Goal: Check status: Check status

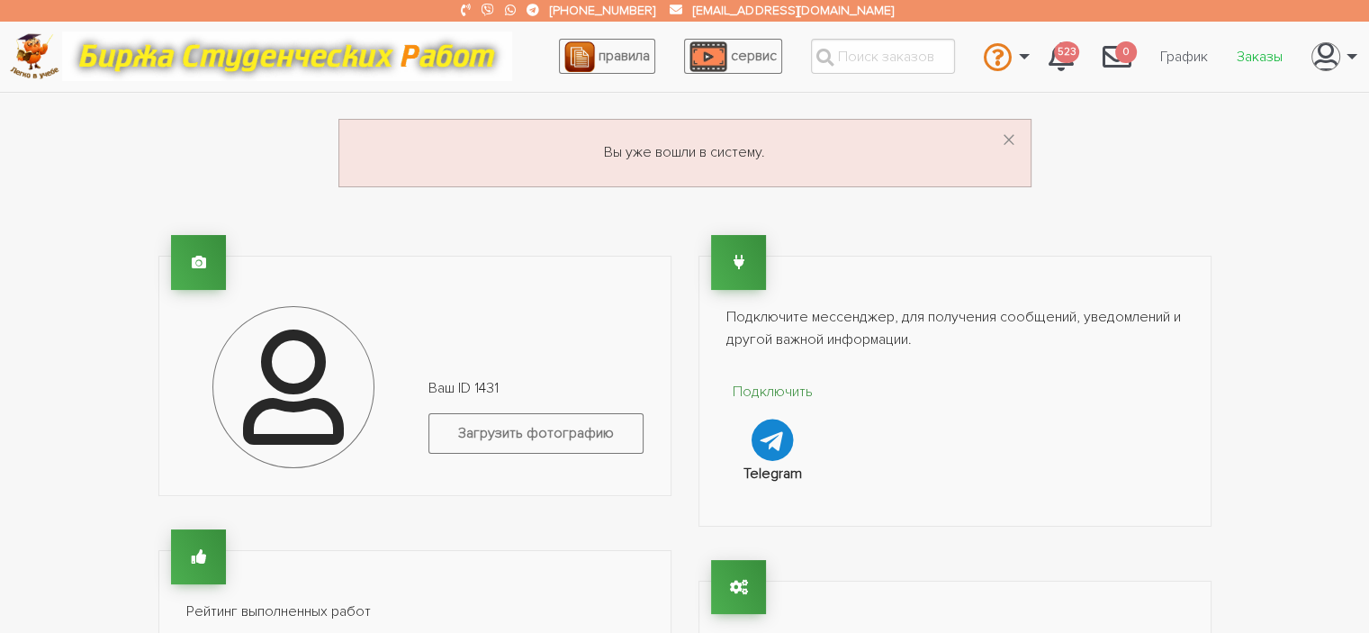
click at [1267, 55] on link "Заказы" at bounding box center [1259, 57] width 75 height 34
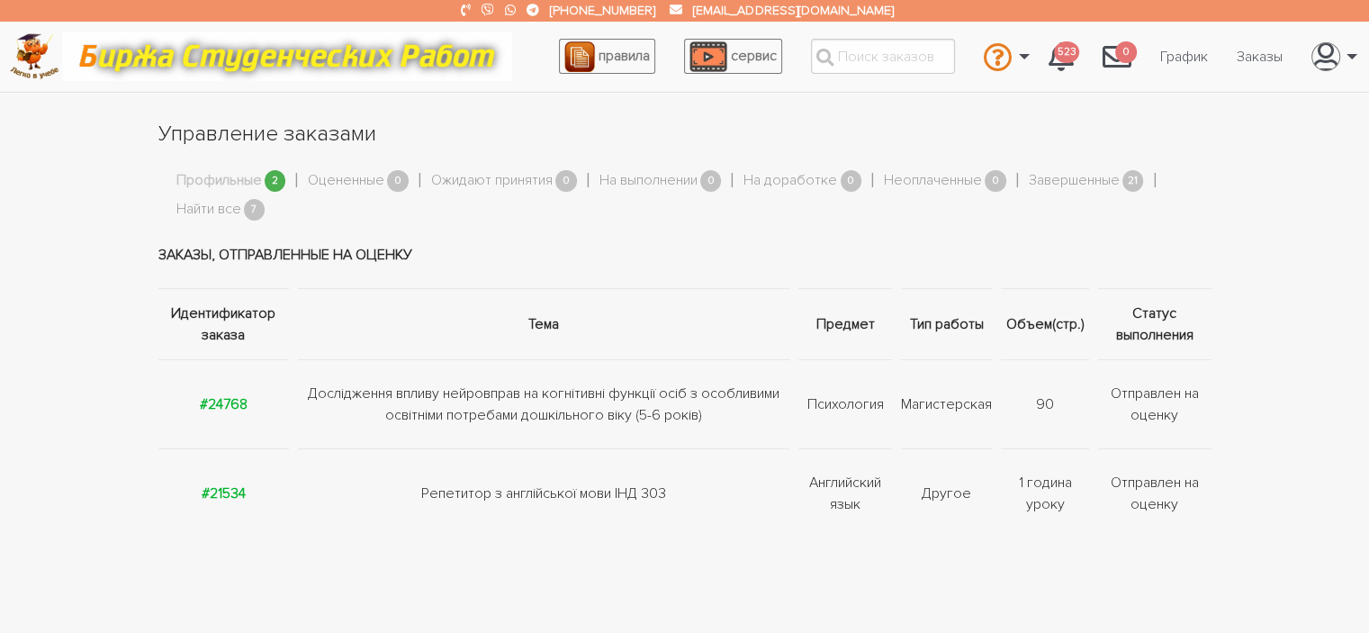
click at [248, 183] on link "Профильные" at bounding box center [219, 180] width 86 height 23
click at [220, 212] on link "Найти все" at bounding box center [208, 209] width 65 height 23
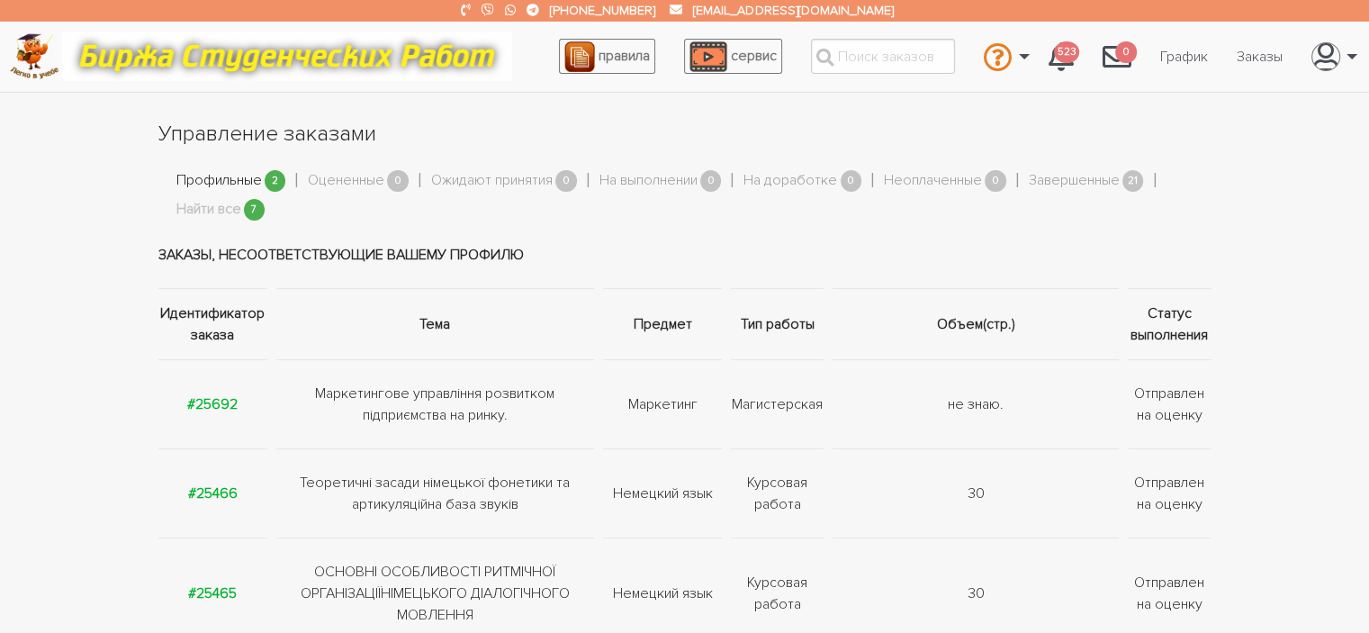
click at [217, 178] on link "Профильные" at bounding box center [219, 180] width 86 height 23
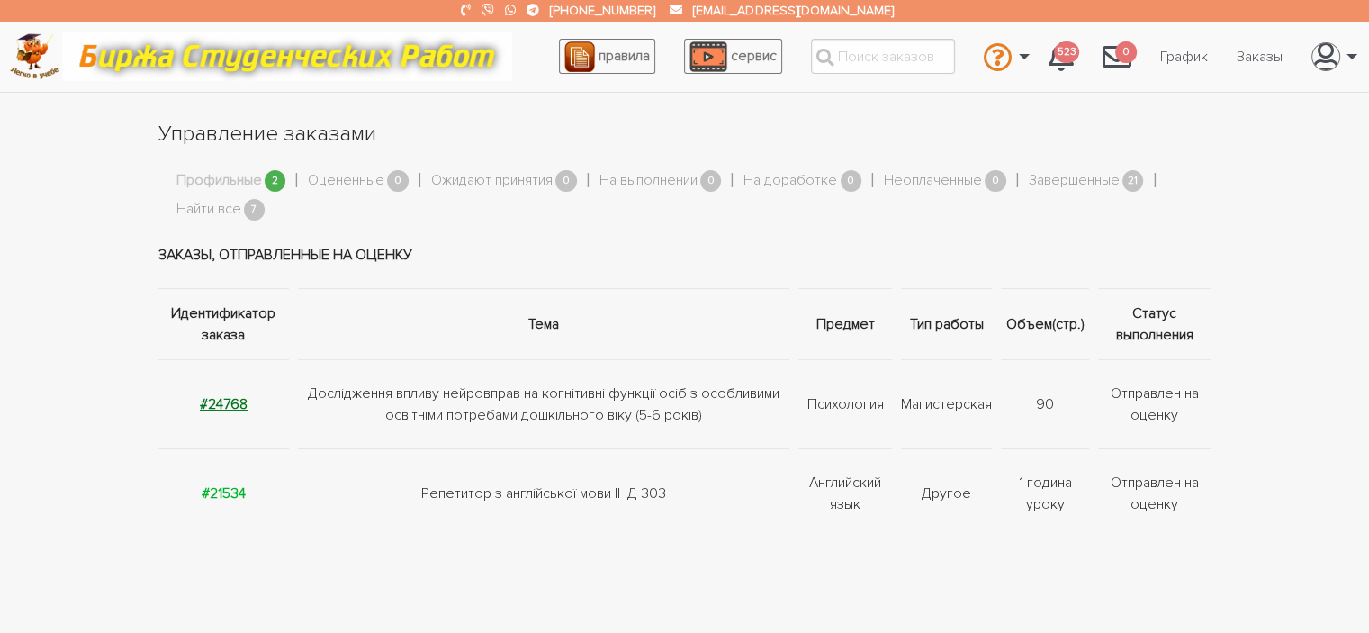
click at [221, 402] on strong "#24768" at bounding box center [224, 404] width 48 height 18
